Goal: Transaction & Acquisition: Purchase product/service

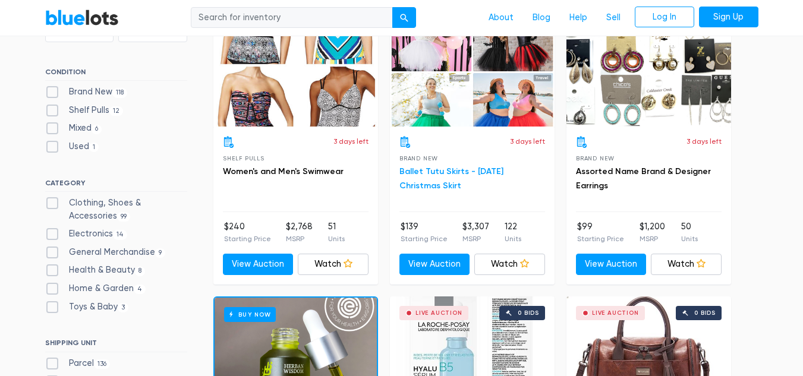
scroll to position [495, 0]
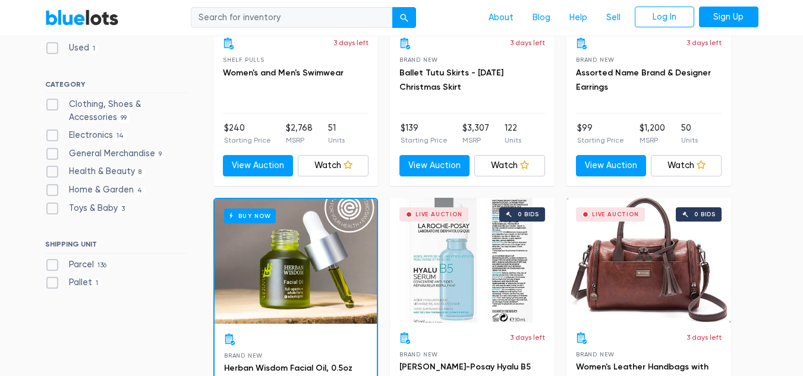
click at [48, 283] on label "Pallet 1" at bounding box center [73, 283] width 57 height 13
click at [48, 283] on input "Pallet 1" at bounding box center [49, 281] width 8 height 8
checkbox input "true"
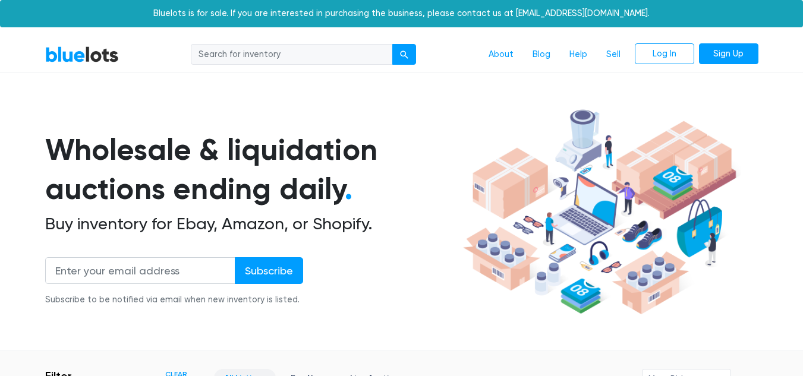
scroll to position [320, 0]
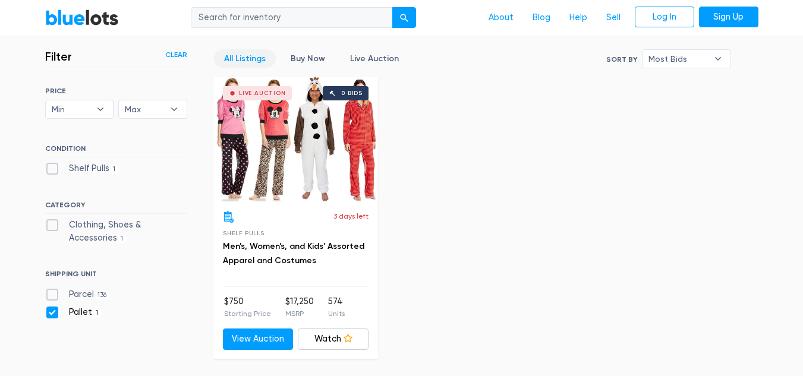
click at [300, 253] on h3 "Men's, Women's, and Kids' Assorted Apparel and Costumes" at bounding box center [296, 254] width 146 height 29
click at [287, 262] on link "Men's, Women's, and Kids' Assorted Apparel and Costumes" at bounding box center [294, 253] width 142 height 24
click at [431, 214] on div "All Listings Buy Now Live Auction Sort By Most Bids Ending Soonest Newly Listed…" at bounding box center [472, 204] width 518 height 310
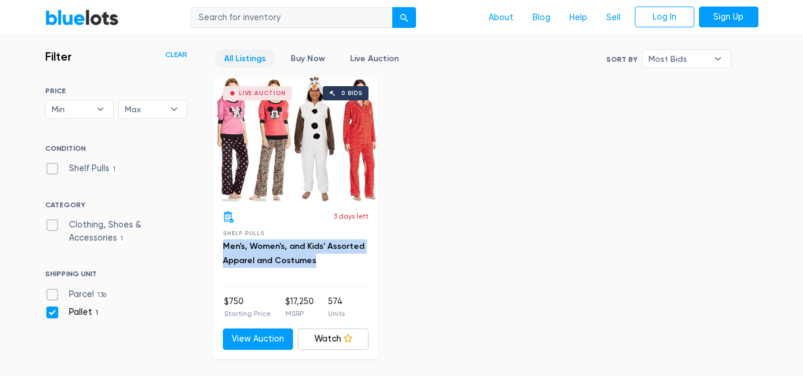
drag, startPoint x: 316, startPoint y: 262, endPoint x: 221, endPoint y: 252, distance: 96.3
click at [221, 252] on div "3 days left Shelf Pulls Men's, Women's, and Kids' Assorted Apparel and Costumes…" at bounding box center [295, 281] width 165 height 158
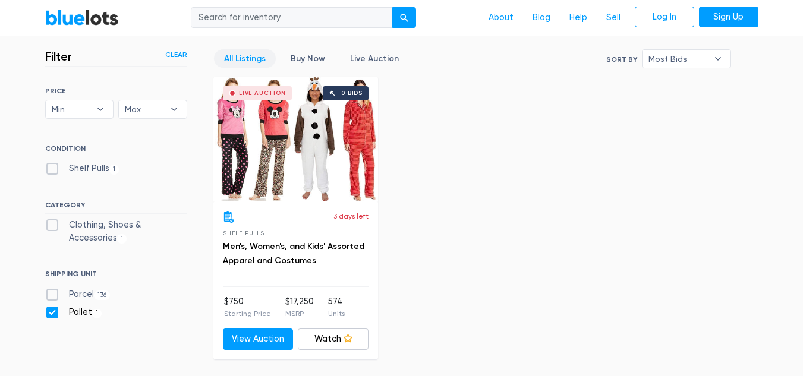
click at [544, 133] on div "All Listings Buy Now Live Auction Sort By Most Bids Ending Soonest Newly Listed…" at bounding box center [472, 204] width 518 height 310
click at [264, 90] on div "Live Auction" at bounding box center [262, 93] width 47 height 6
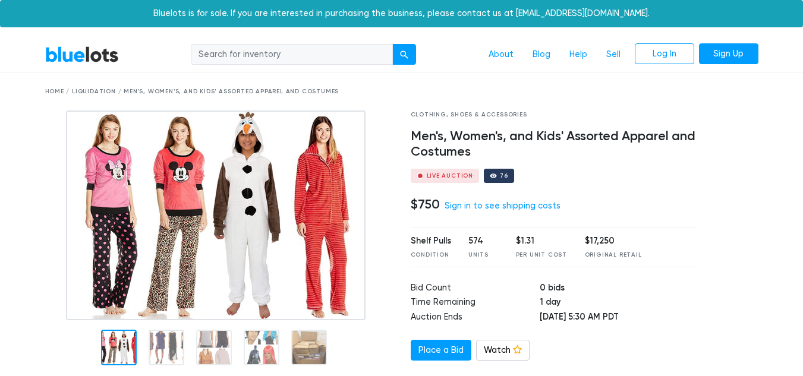
click at [328, 47] on input "search" at bounding box center [292, 54] width 202 height 21
click at [328, 57] on input "search" at bounding box center [292, 54] width 202 height 21
type input "pallet"
click at [392, 44] on button "submit" at bounding box center [404, 54] width 24 height 21
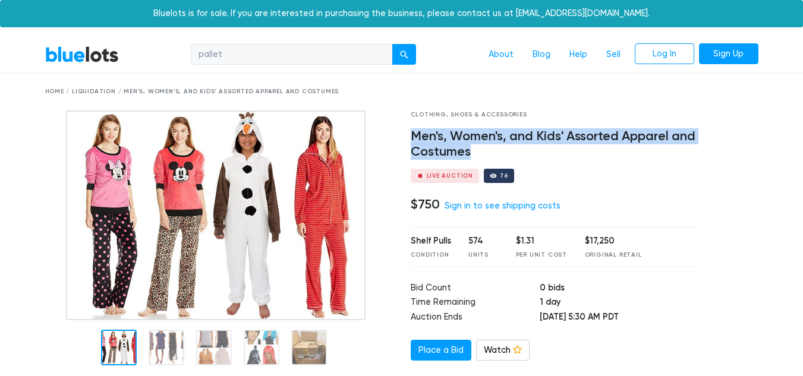
drag, startPoint x: 406, startPoint y: 135, endPoint x: 488, endPoint y: 149, distance: 83.8
click at [488, 149] on div "Clothing, Shoes & Accessories Men's, Women's, and Kids' Assorted Apparel and Co…" at bounding box center [554, 298] width 305 height 374
copy h4 "Men's, Women's, and Kids' Assorted Apparel and Costumes"
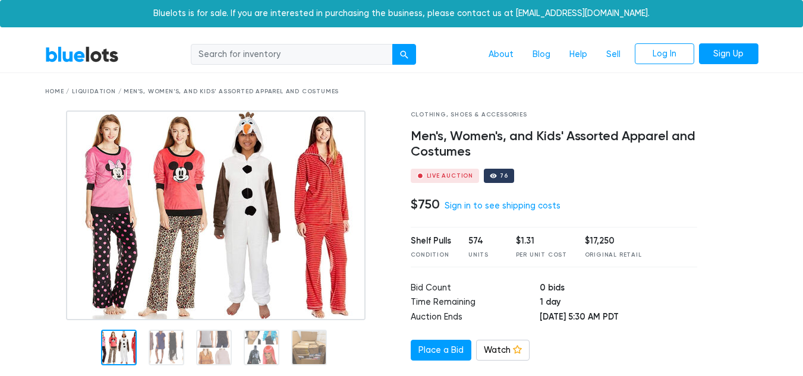
scroll to position [99, 0]
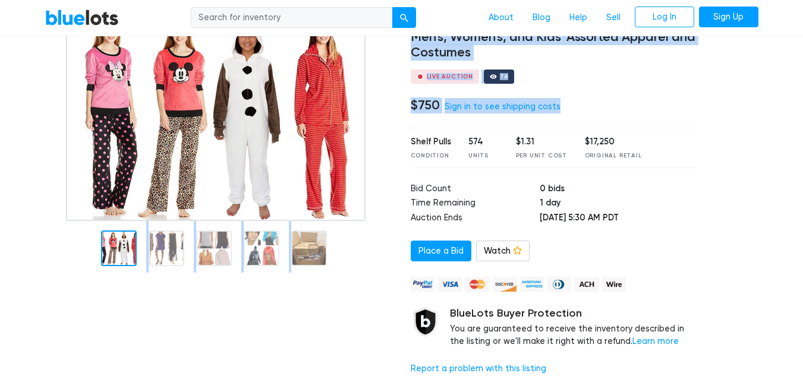
drag, startPoint x: 573, startPoint y: 103, endPoint x: 387, endPoint y: 103, distance: 185.5
click at [387, 103] on div "Clothing, Shoes & Accessories Men's, Women's, and Kids' Assorted Apparel and Co…" at bounding box center [401, 198] width 731 height 374
click at [652, 106] on div "$750 Sign in to see shipping costs" at bounding box center [554, 105] width 287 height 15
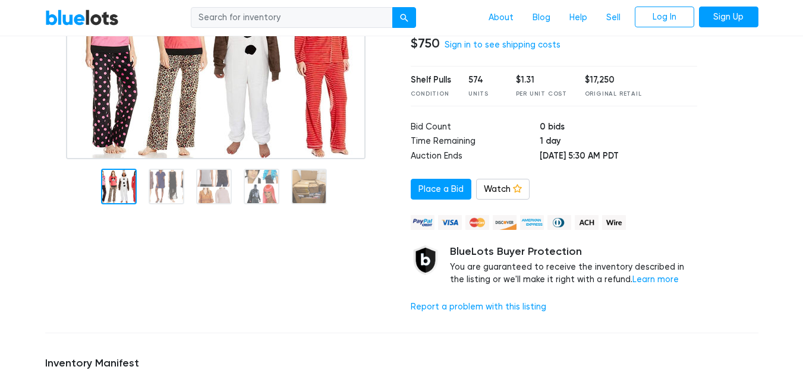
scroll to position [198, 0]
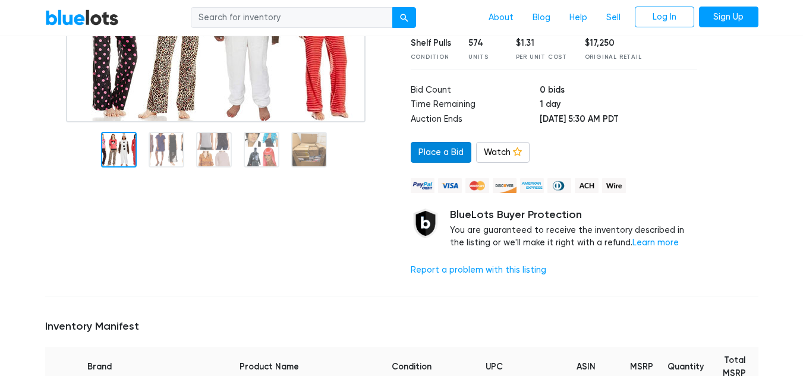
click at [447, 146] on link "Place a Bid" at bounding box center [441, 152] width 61 height 21
